Goal: Task Accomplishment & Management: Manage account settings

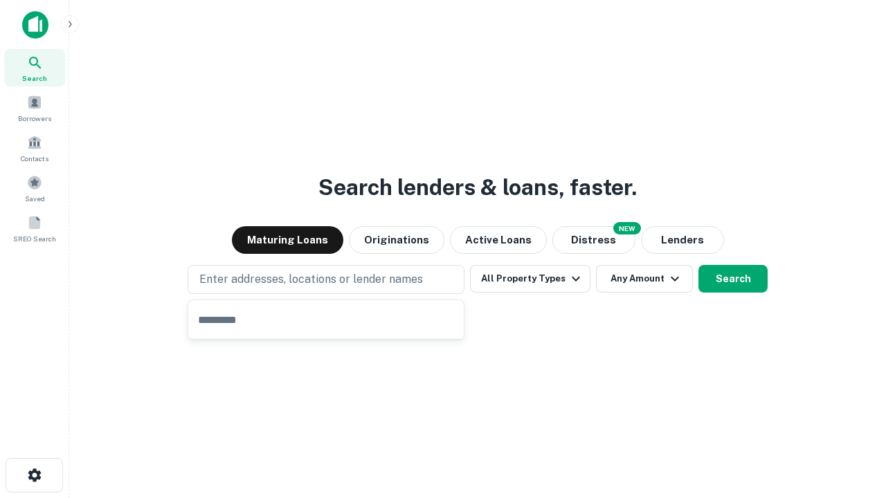
type input "**********"
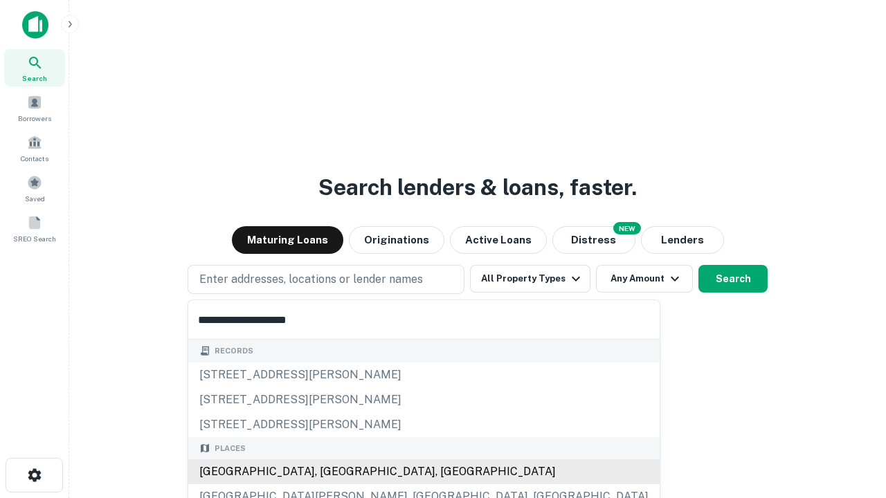
click at [331, 472] on div "[GEOGRAPHIC_DATA], [GEOGRAPHIC_DATA], [GEOGRAPHIC_DATA]" at bounding box center [423, 471] width 471 height 25
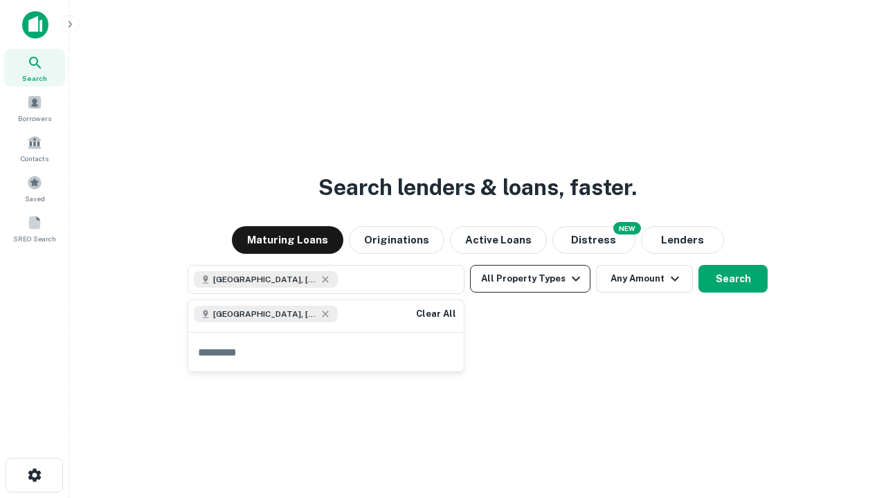
click at [530, 279] on button "All Property Types" at bounding box center [530, 279] width 120 height 28
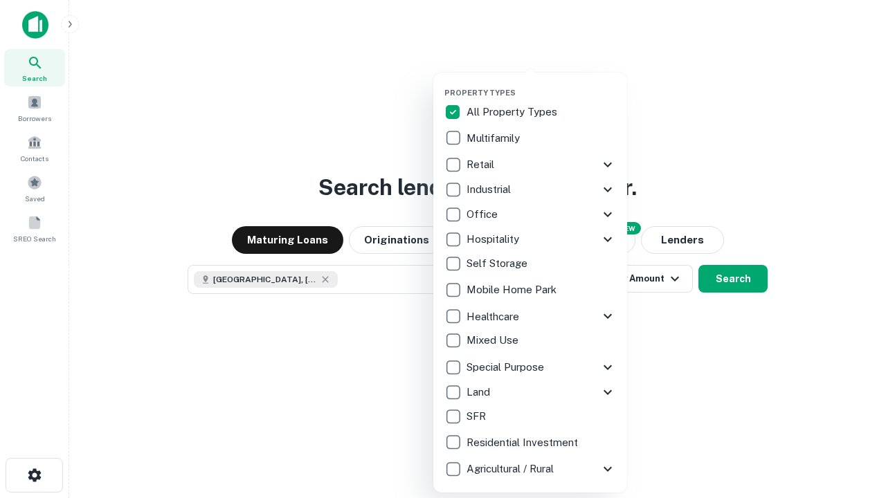
click at [541, 84] on button "button" at bounding box center [541, 84] width 194 height 1
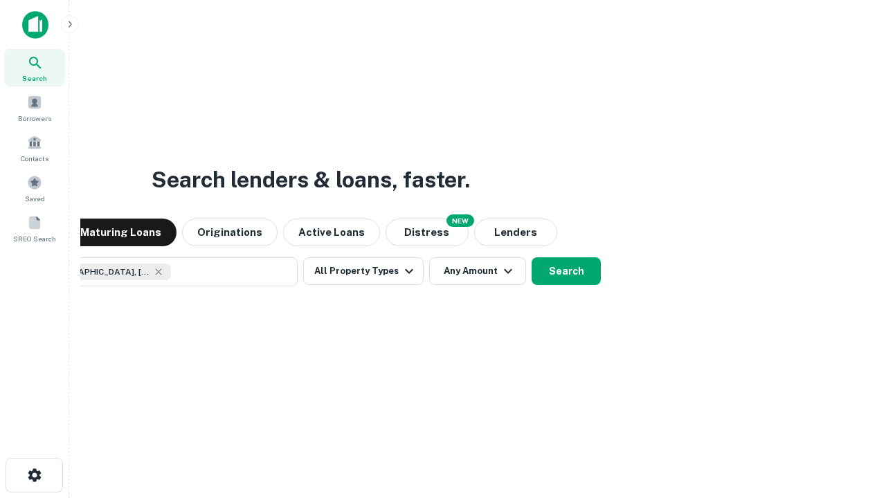
scroll to position [22, 0]
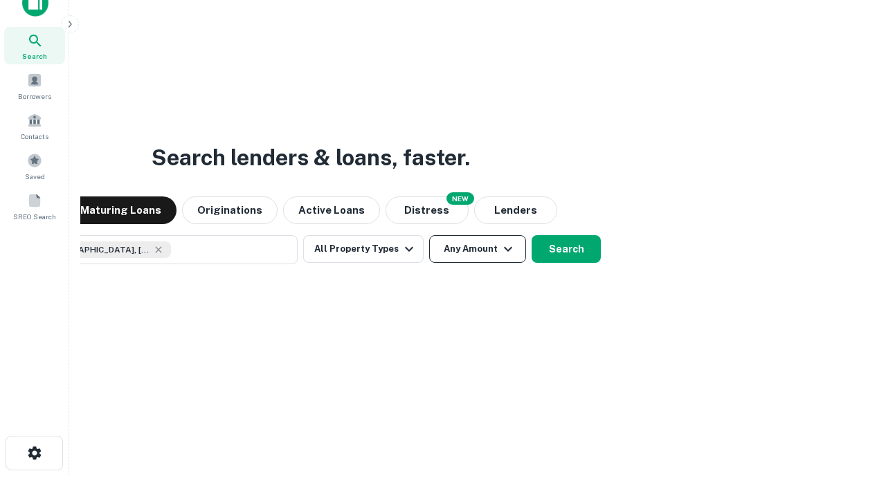
click at [429, 235] on button "Any Amount" at bounding box center [477, 249] width 97 height 28
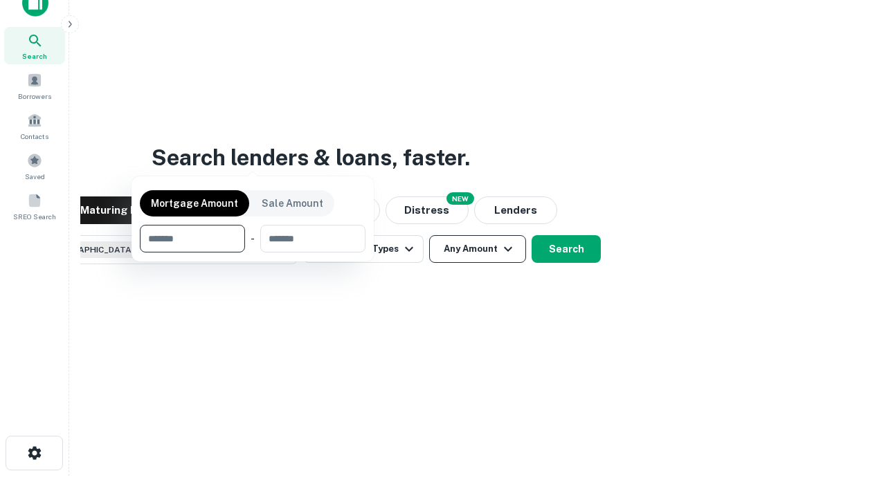
scroll to position [100, 392]
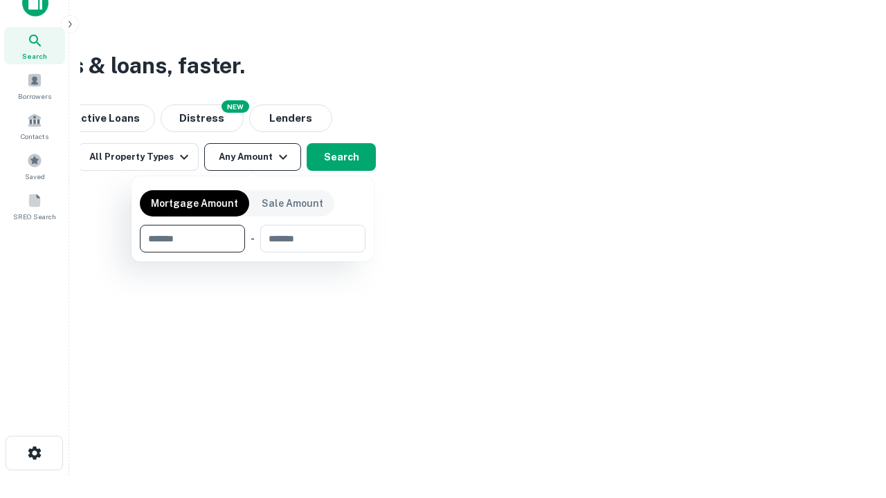
type input "*******"
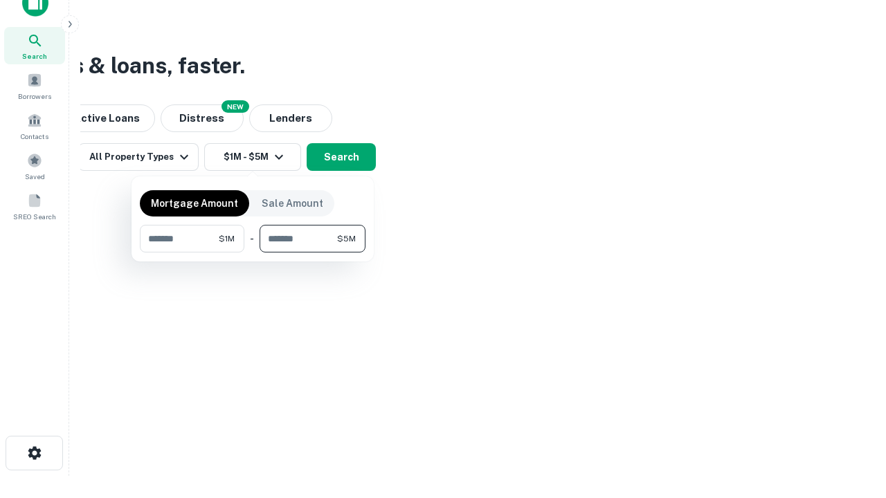
type input "*******"
click at [253, 253] on button "button" at bounding box center [253, 253] width 226 height 1
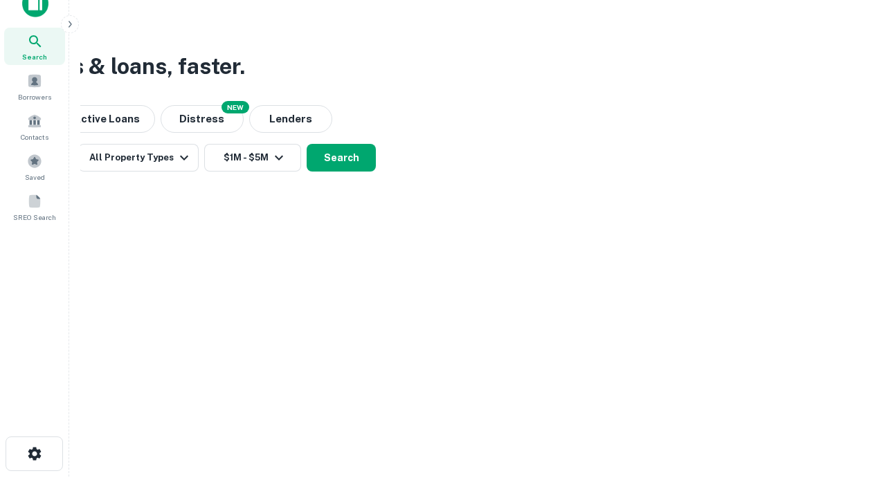
scroll to position [8, 255]
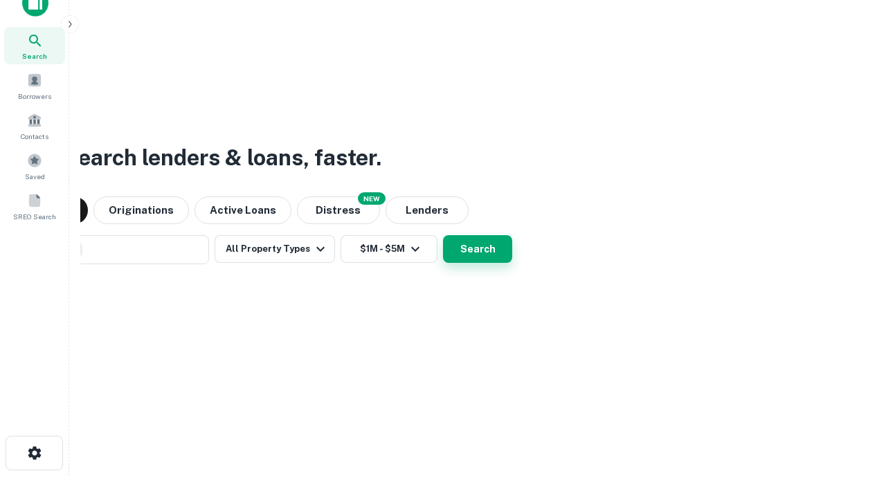
click at [443, 235] on button "Search" at bounding box center [477, 249] width 69 height 28
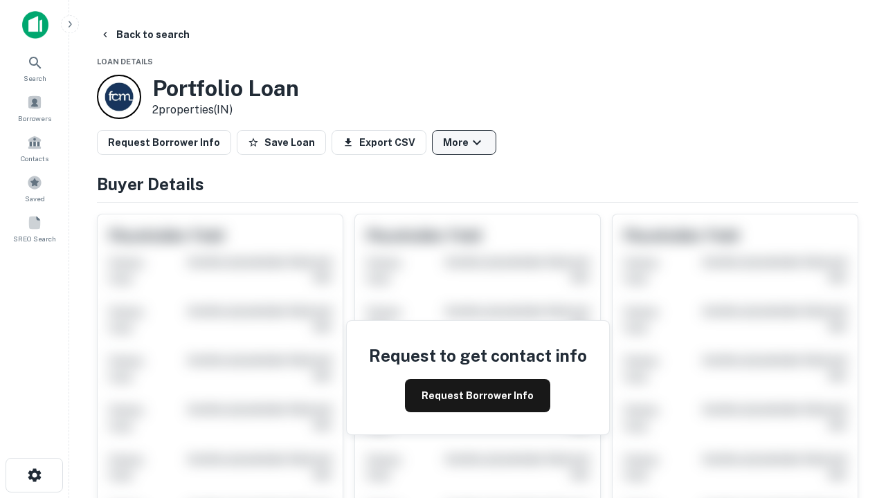
click at [464, 143] on button "More" at bounding box center [464, 142] width 64 height 25
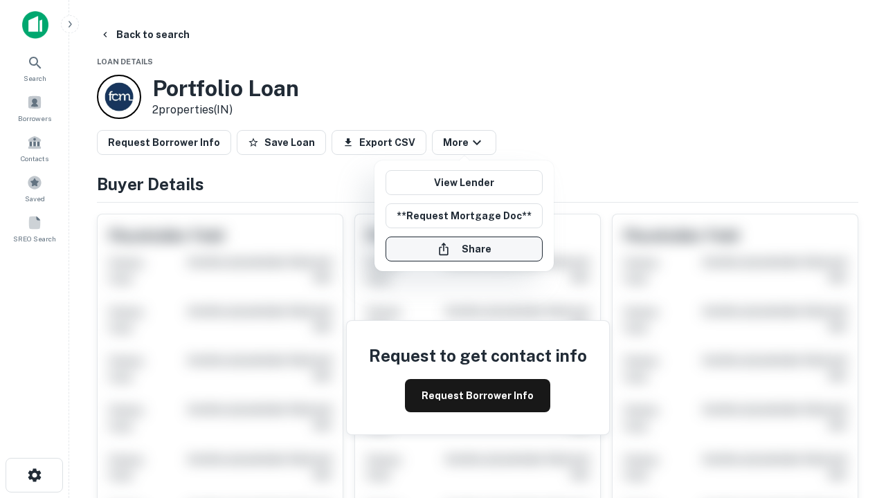
click at [464, 249] on button "Share" at bounding box center [463, 249] width 157 height 25
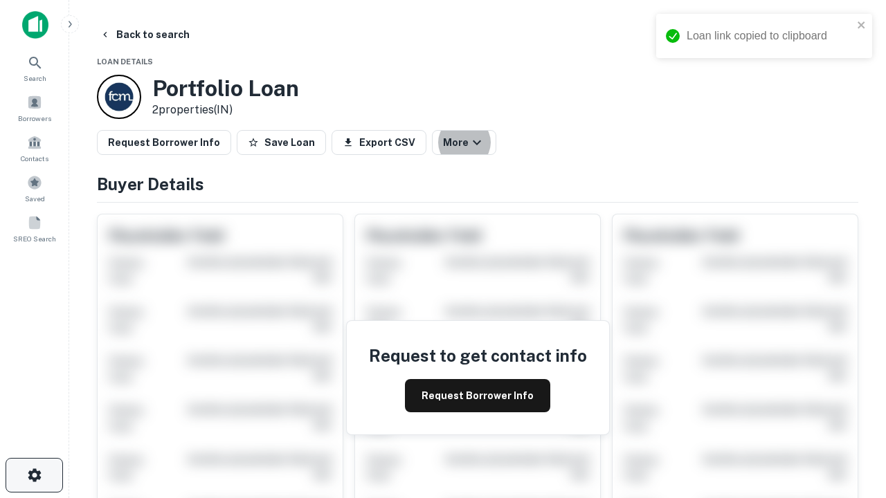
click at [34, 475] on icon "button" at bounding box center [34, 475] width 17 height 17
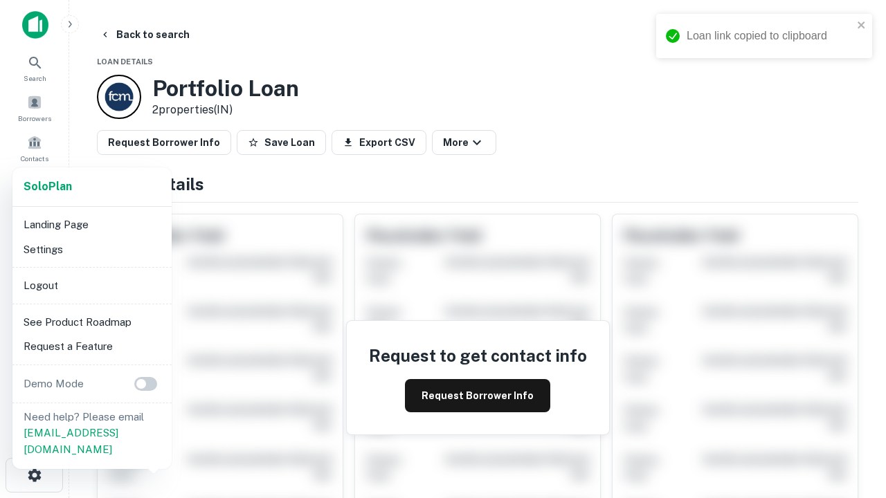
click at [91, 285] on li "Logout" at bounding box center [92, 285] width 148 height 25
